Goal: Task Accomplishment & Management: Manage account settings

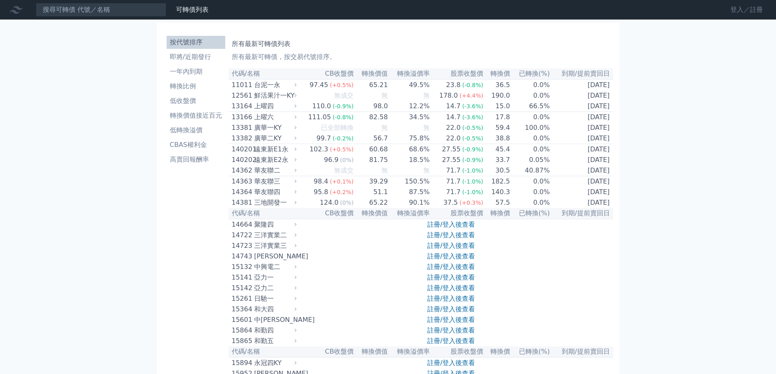
click at [734, 7] on link "登入／註冊" at bounding box center [747, 9] width 46 height 13
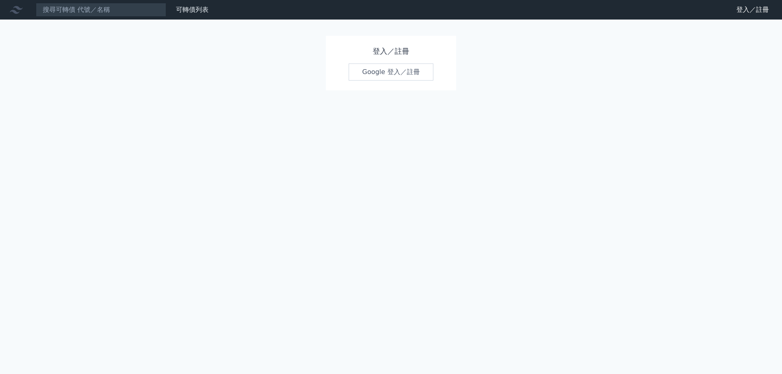
click at [395, 75] on link "Google 登入／註冊" at bounding box center [391, 72] width 85 height 17
